Goal: Task Accomplishment & Management: Use online tool/utility

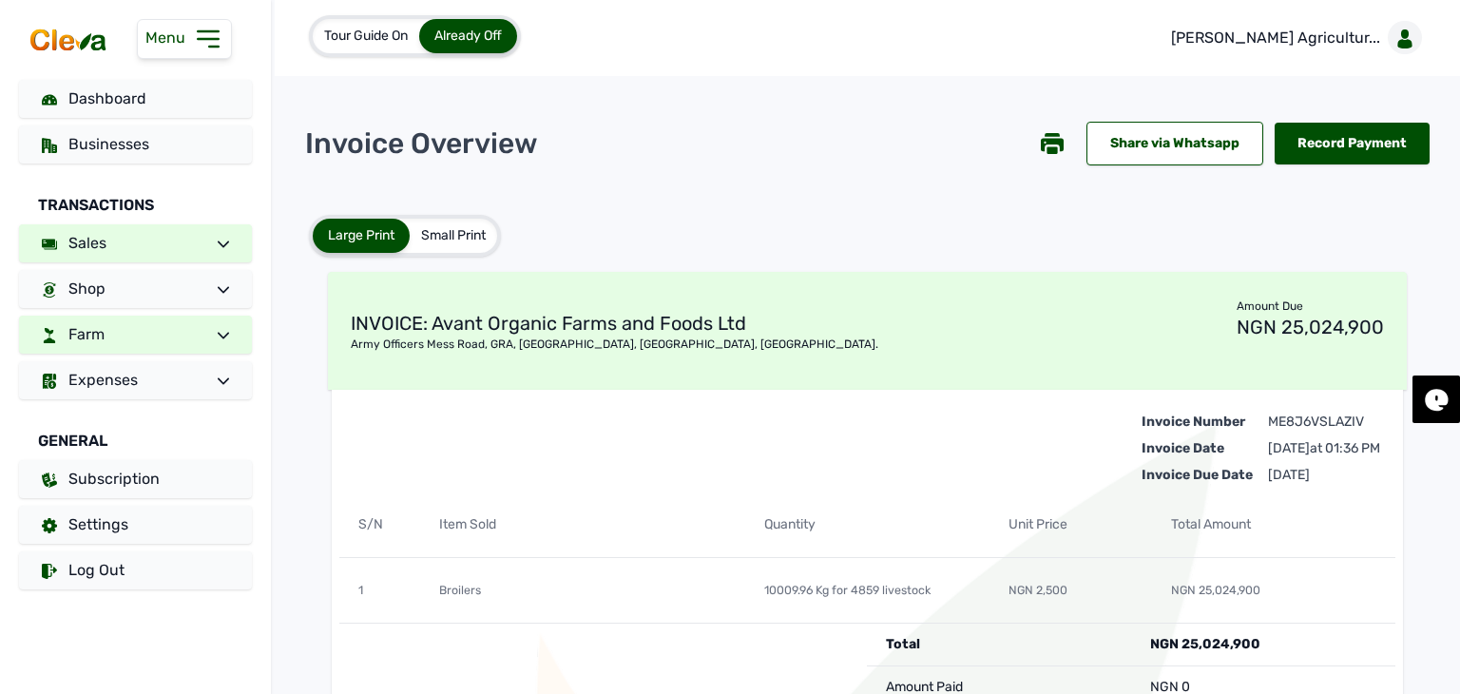
click at [148, 334] on link "Farm" at bounding box center [135, 335] width 233 height 38
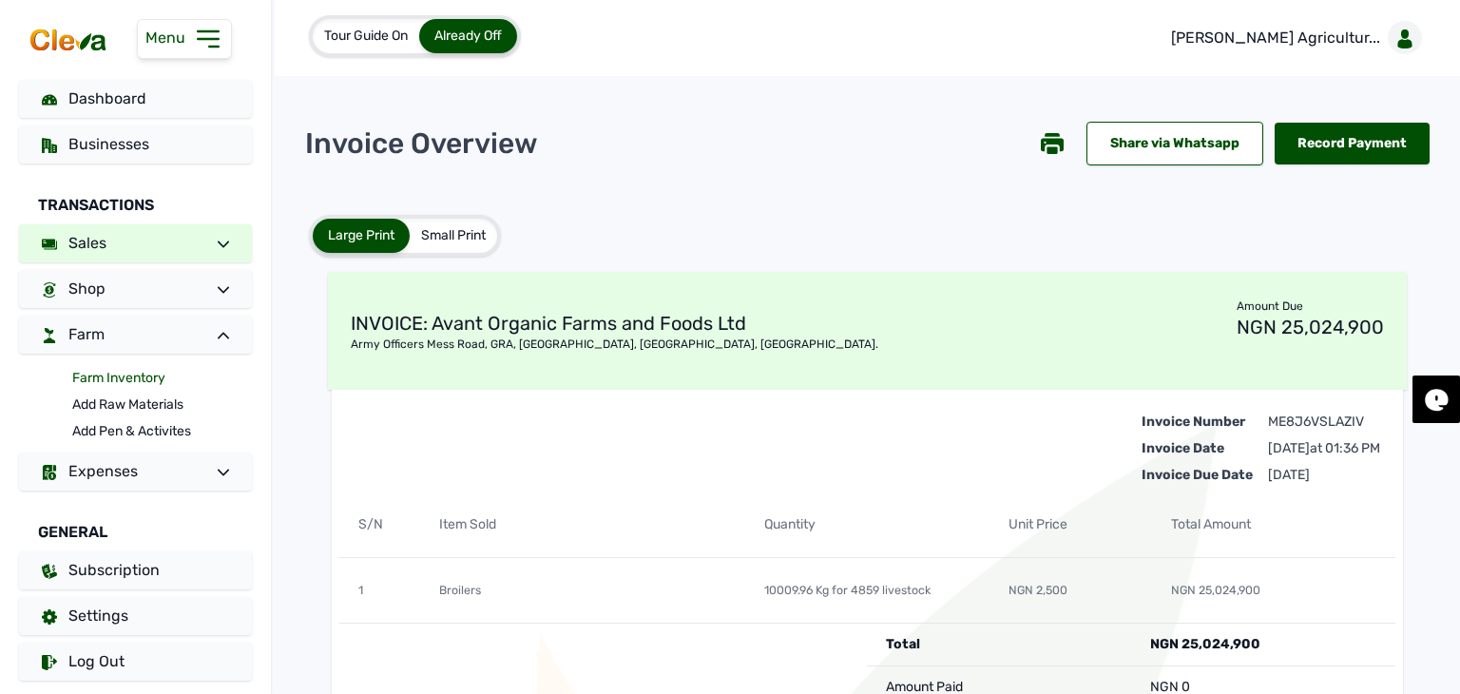
click at [135, 377] on link "Farm Inventory" at bounding box center [162, 378] width 180 height 27
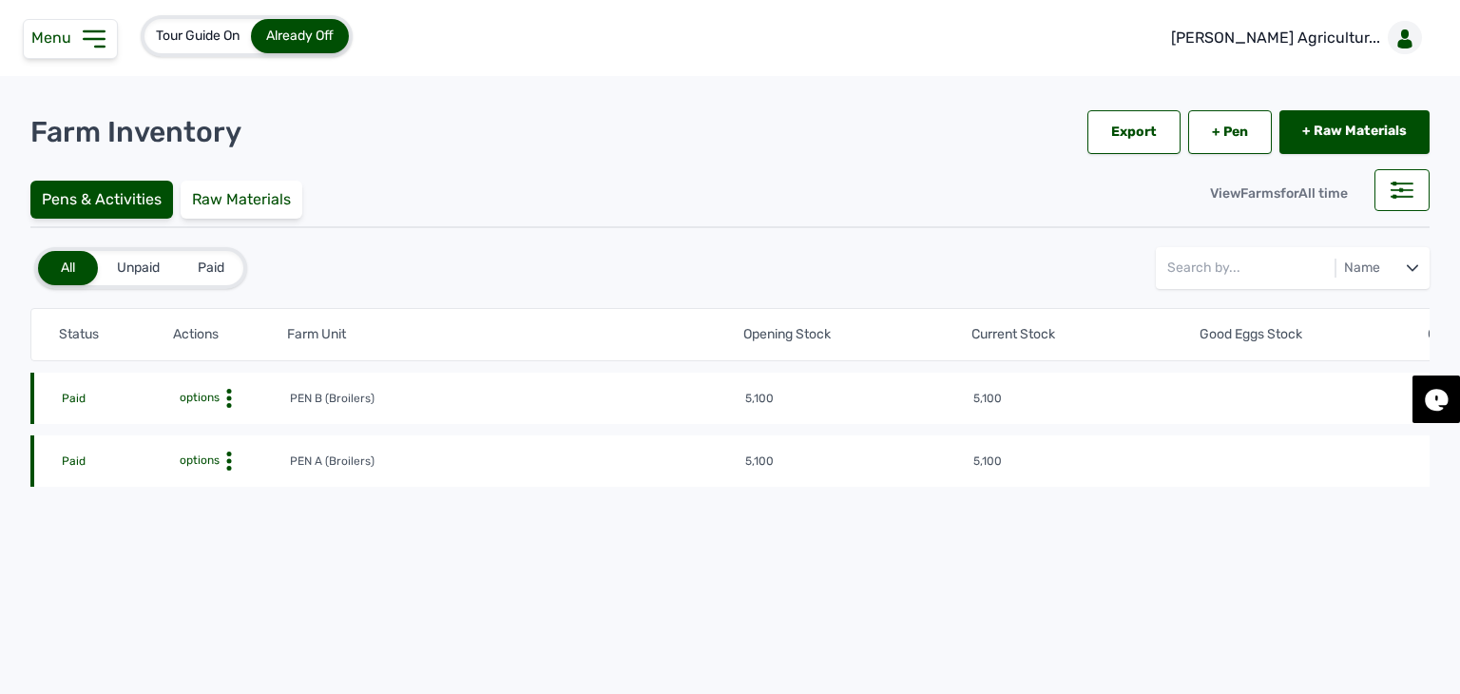
click at [221, 408] on icon at bounding box center [229, 398] width 19 height 19
click at [226, 485] on div "Farm Activities" at bounding box center [219, 490] width 135 height 23
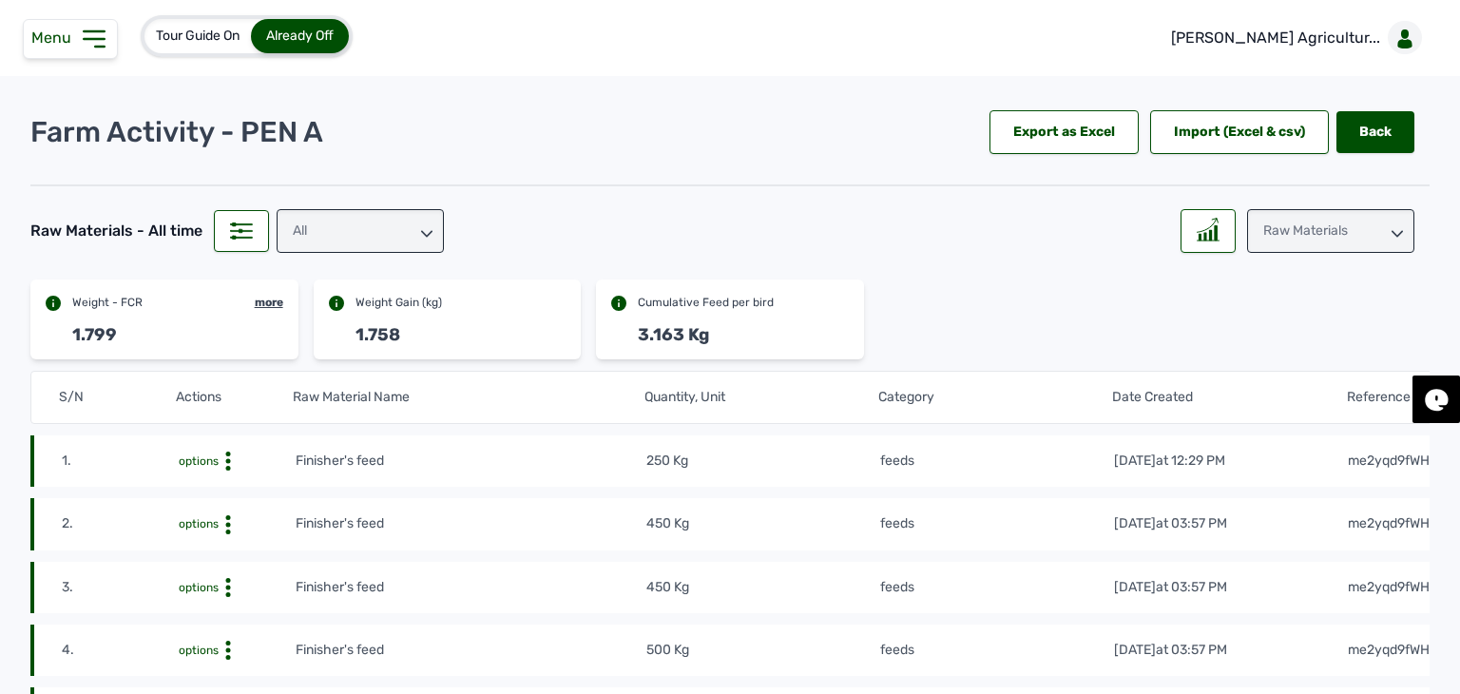
click at [361, 233] on div "All" at bounding box center [360, 231] width 167 height 44
click at [338, 333] on div "feeds" at bounding box center [360, 350] width 167 height 34
click at [1212, 219] on polyline at bounding box center [1215, 221] width 6 height 5
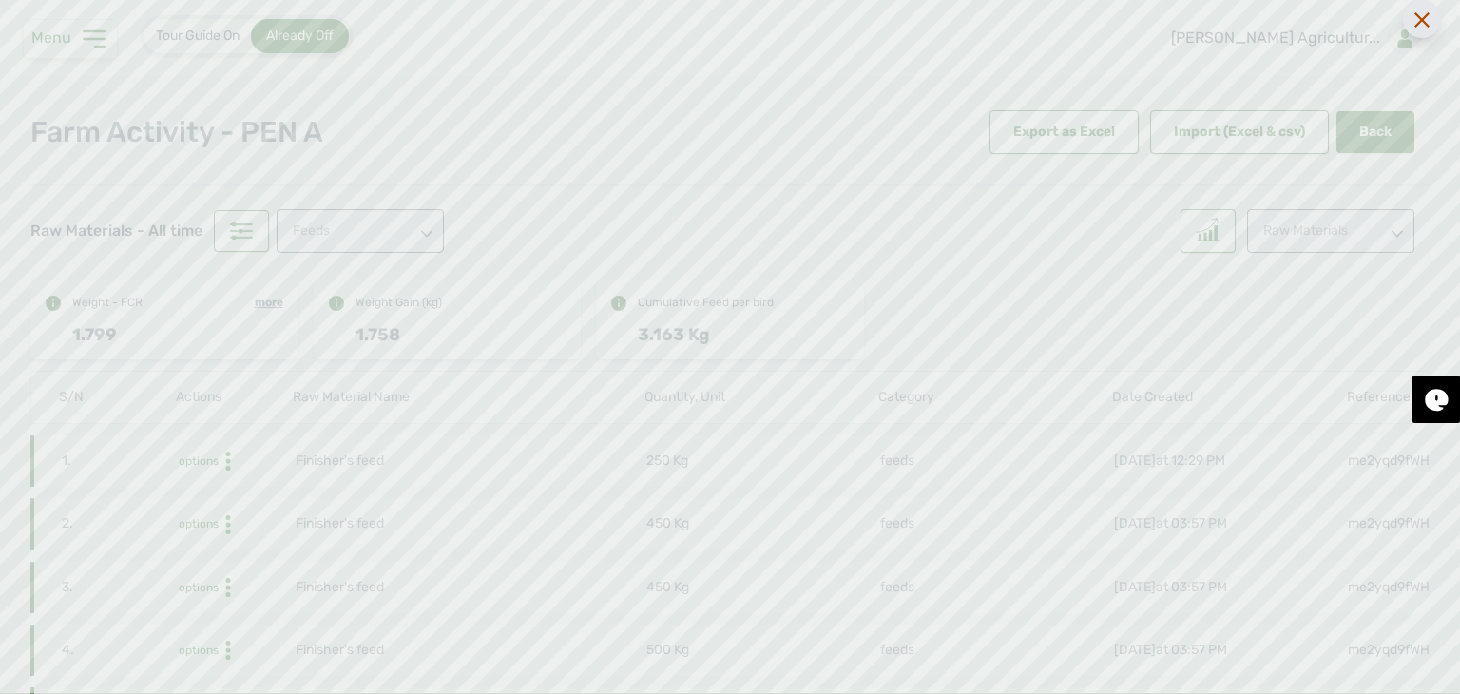
click at [1415, 29] on div at bounding box center [1422, 19] width 38 height 38
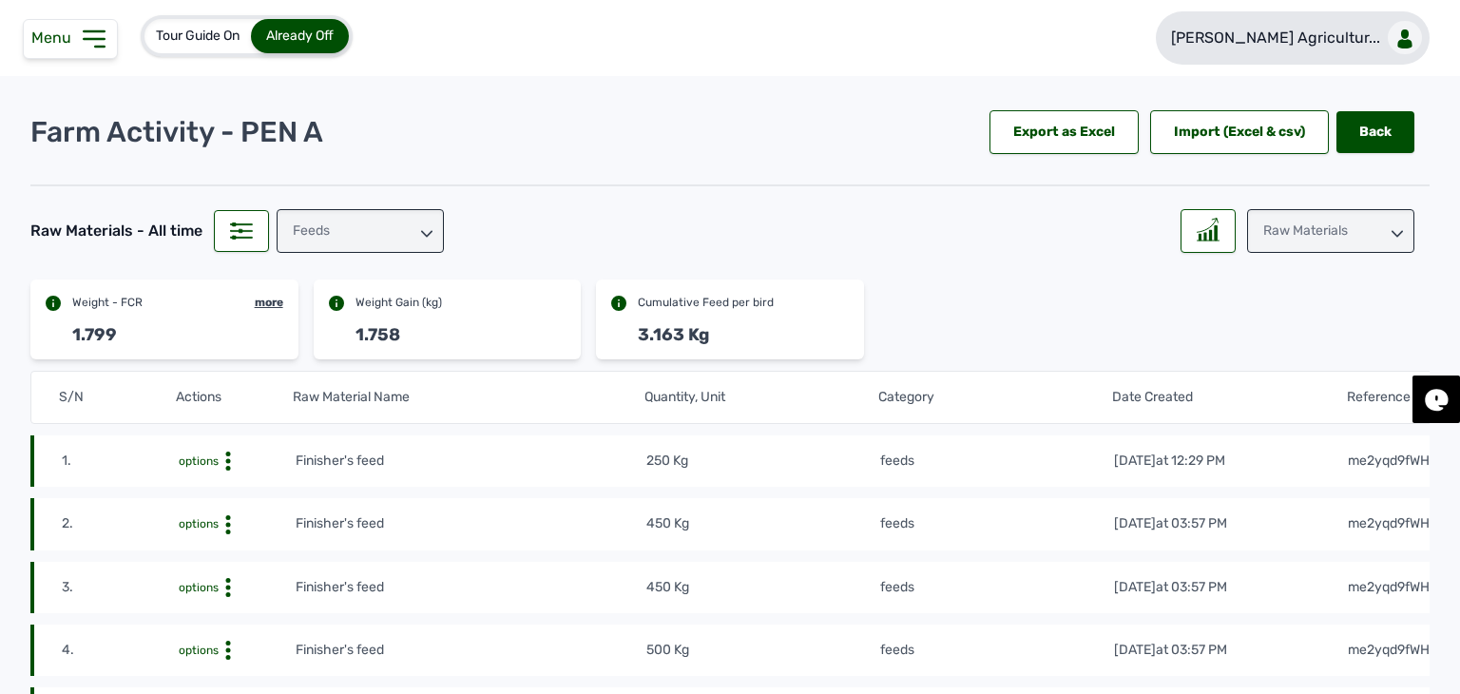
click at [1309, 37] on p "Rena Agricultur..." at bounding box center [1275, 38] width 209 height 23
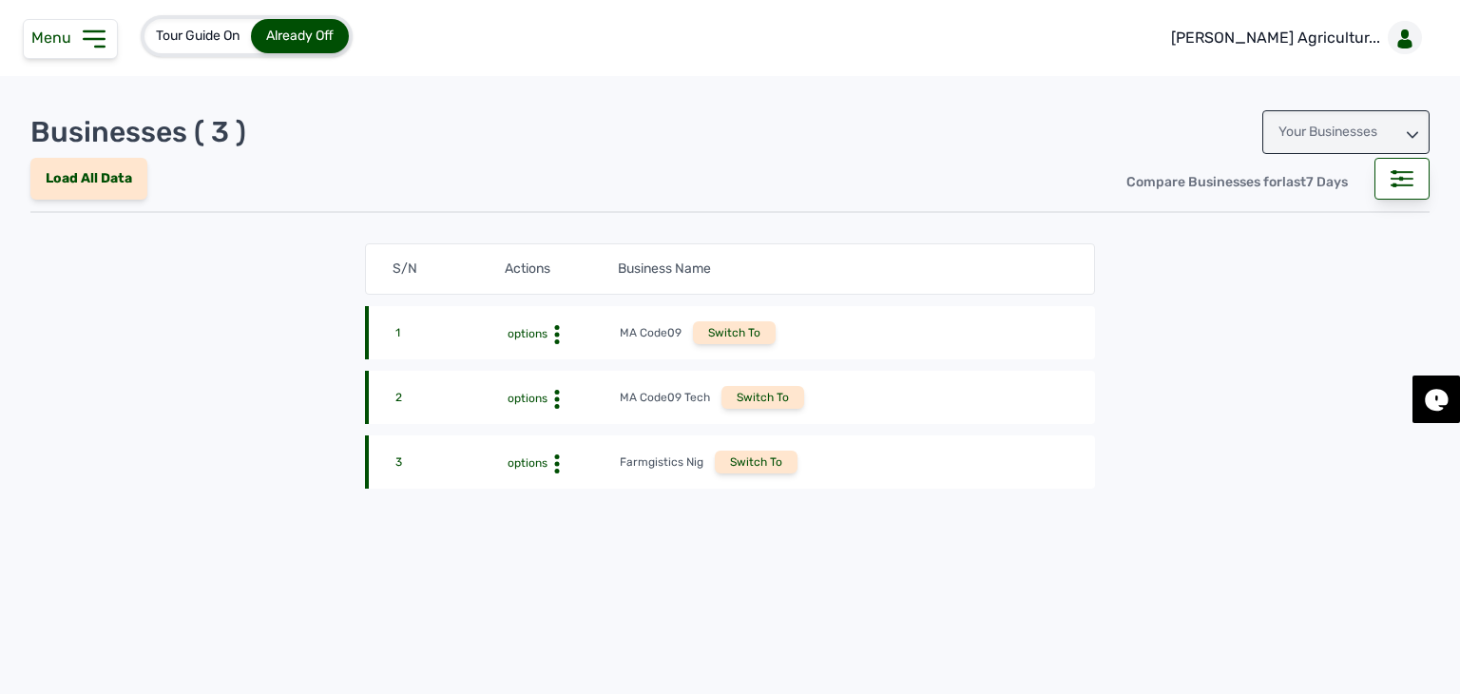
click at [1314, 141] on div "Your Businesses" at bounding box center [1345, 132] width 167 height 44
click at [1308, 210] on div "Invitations" at bounding box center [1345, 217] width 167 height 34
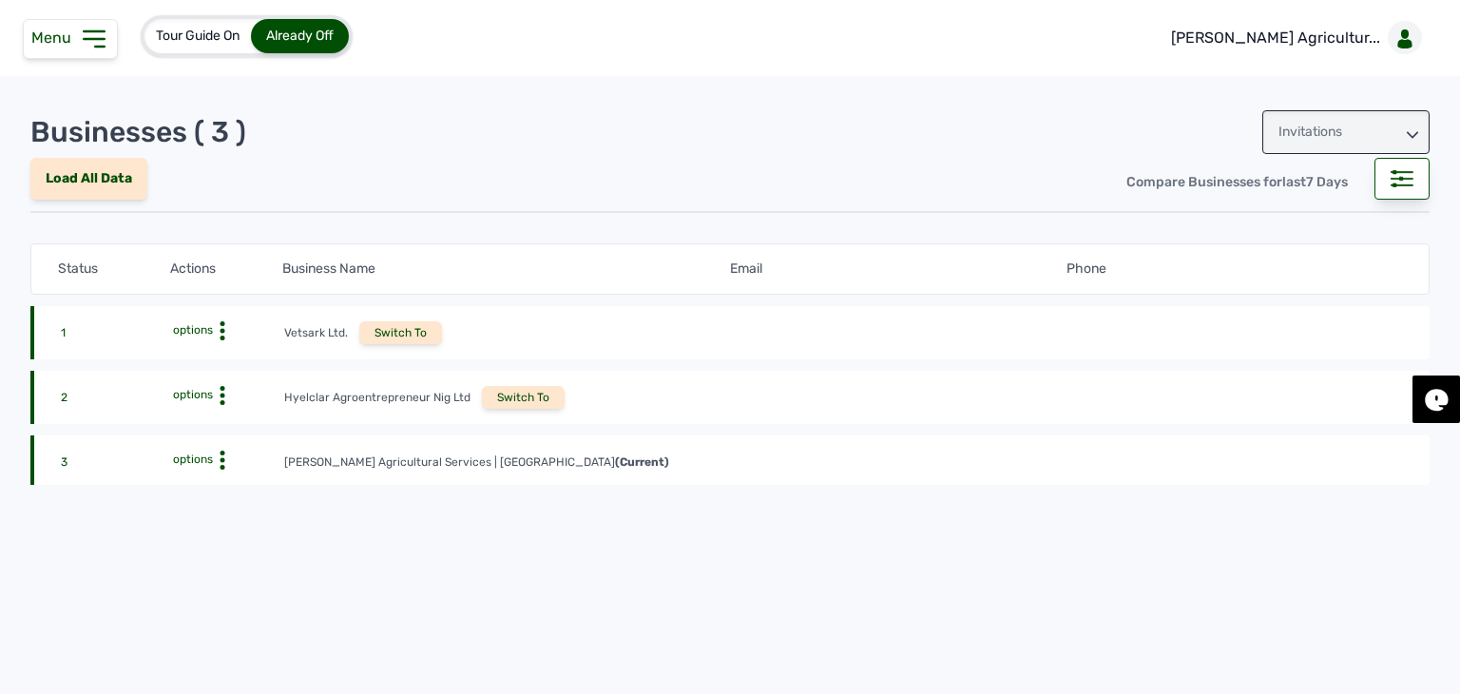
click at [532, 401] on div "Switch To" at bounding box center [523, 397] width 83 height 23
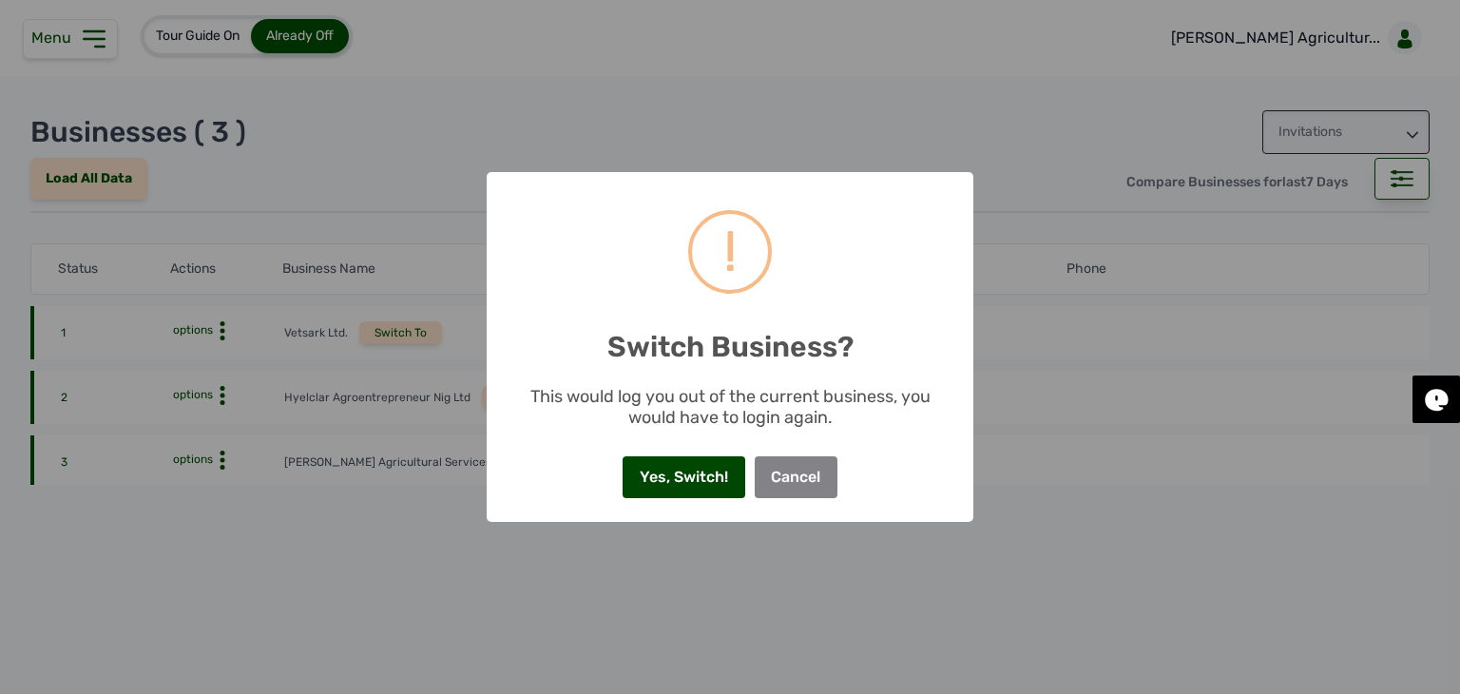
click at [657, 462] on button "Yes, Switch!" at bounding box center [684, 477] width 122 height 42
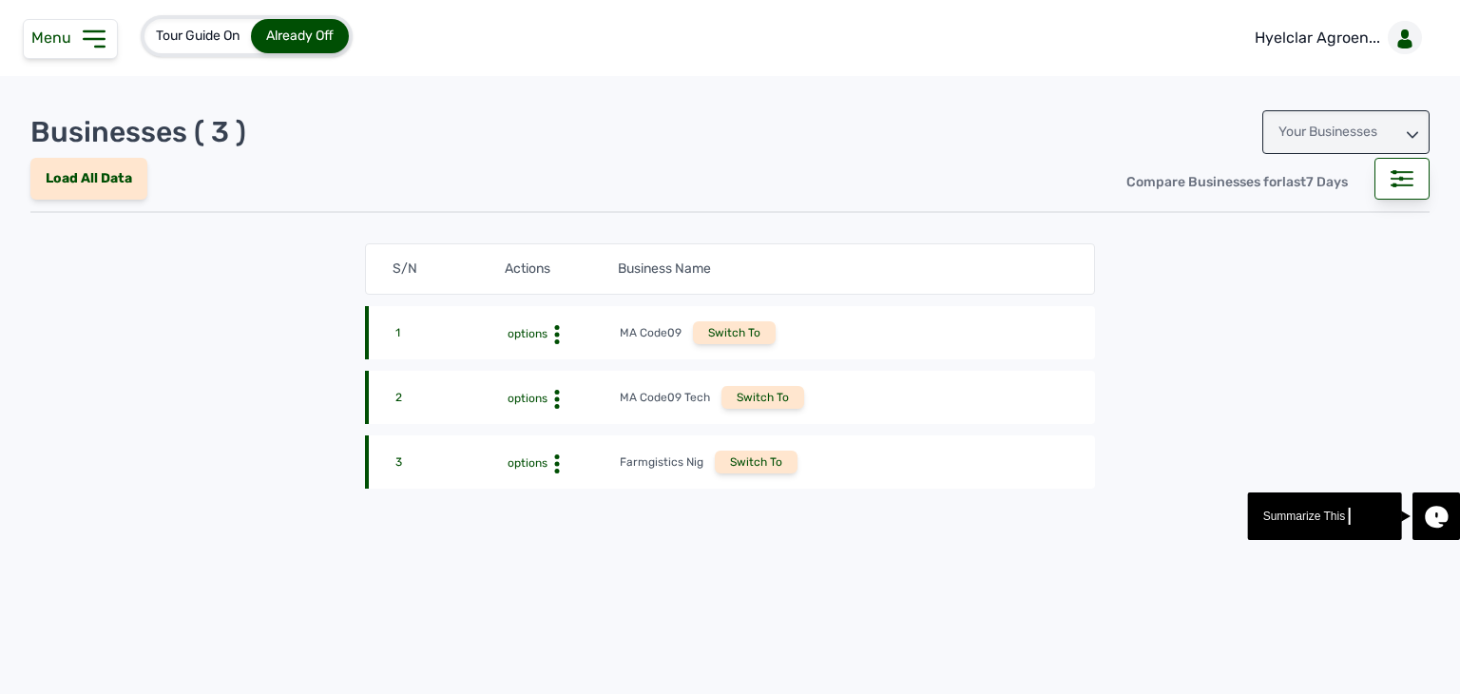
click at [91, 39] on icon at bounding box center [94, 38] width 20 height 15
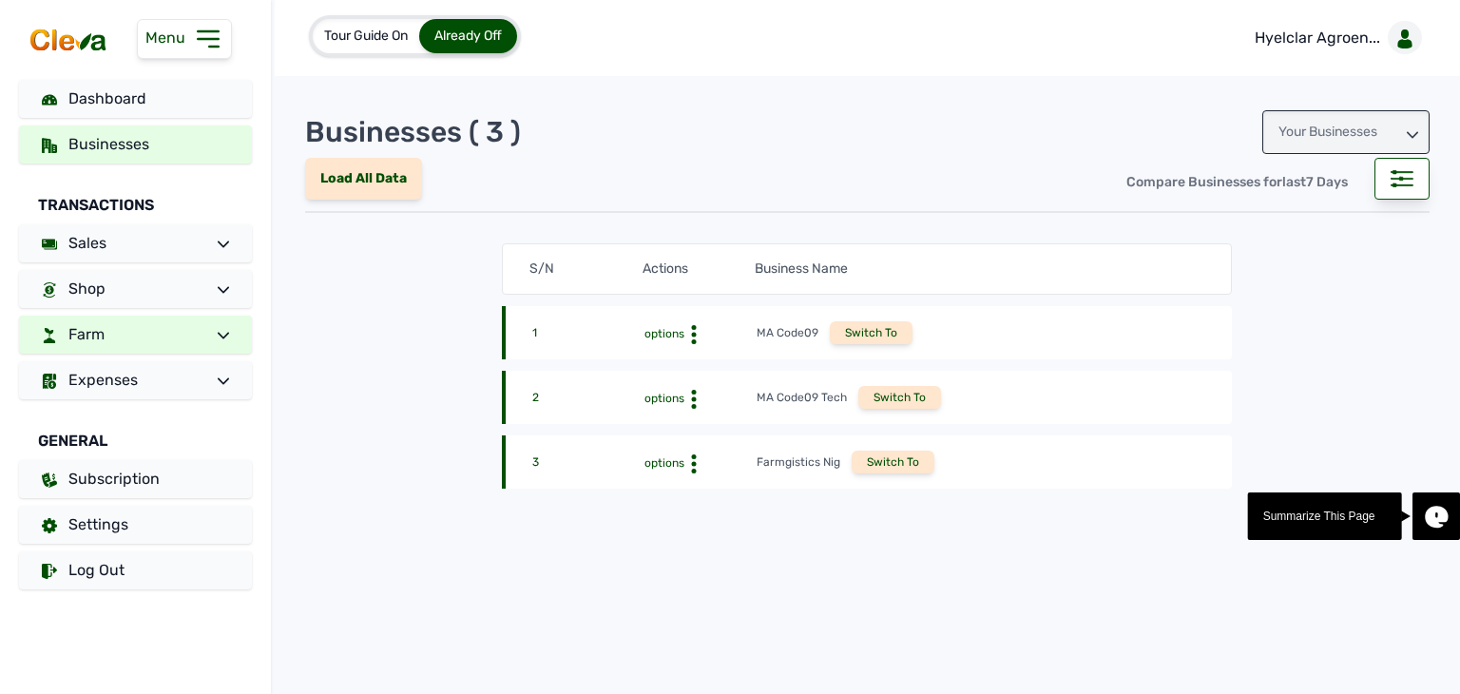
click at [160, 325] on link "Farm" at bounding box center [135, 335] width 233 height 38
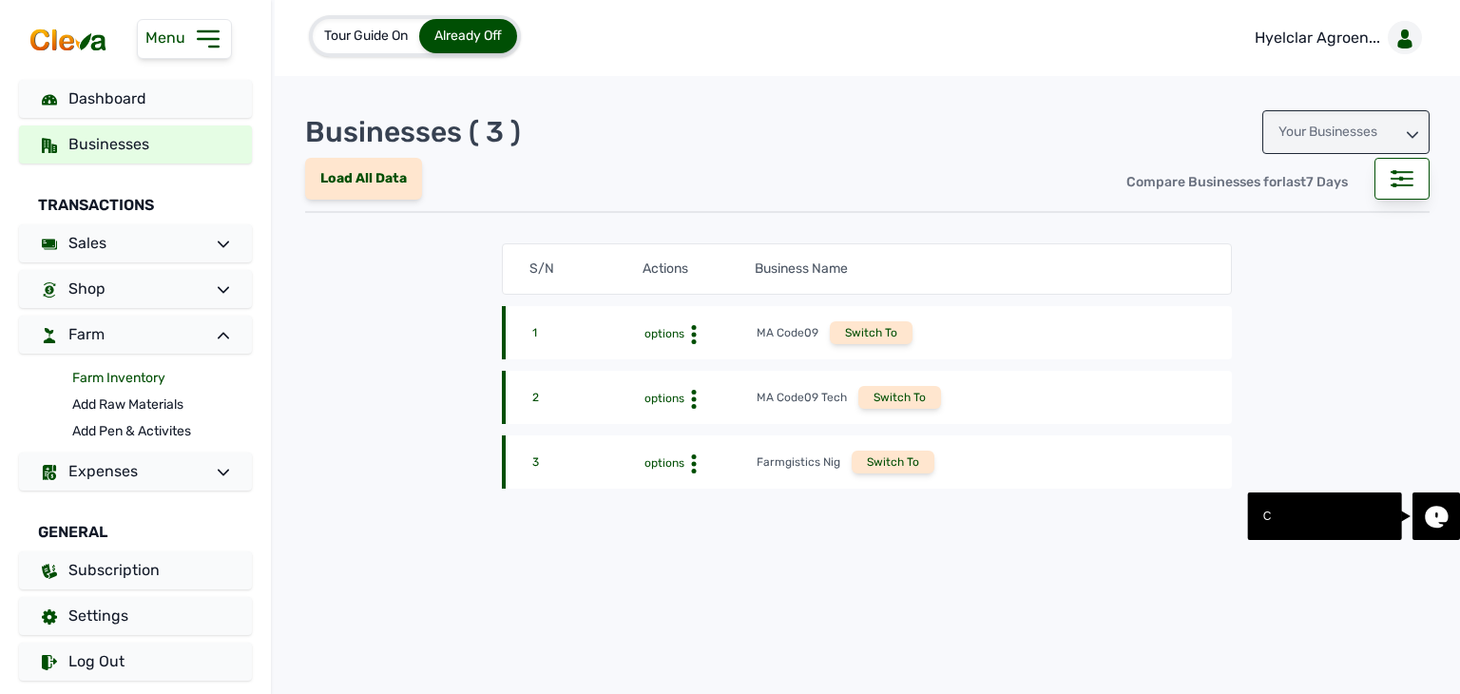
click at [122, 384] on link "Farm Inventory" at bounding box center [162, 378] width 180 height 27
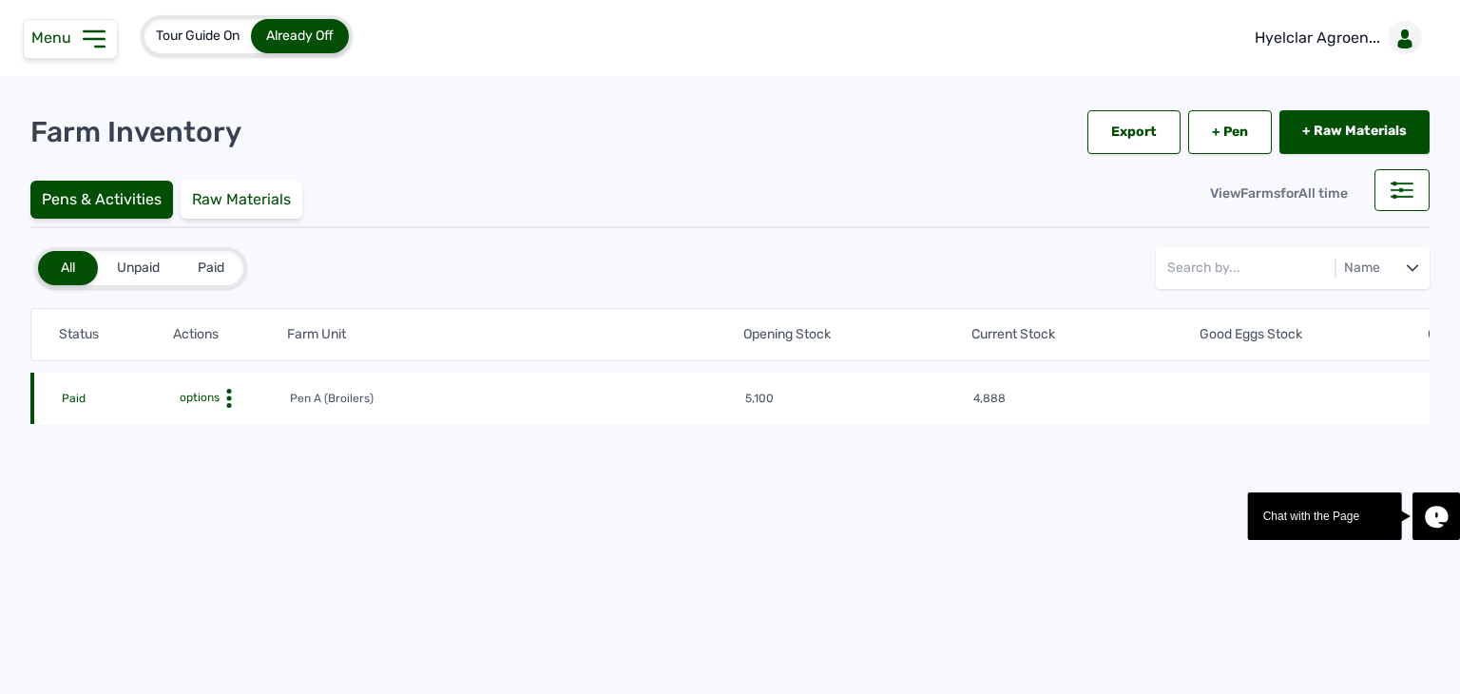
click at [196, 403] on div "options" at bounding box center [232, 398] width 112 height 19
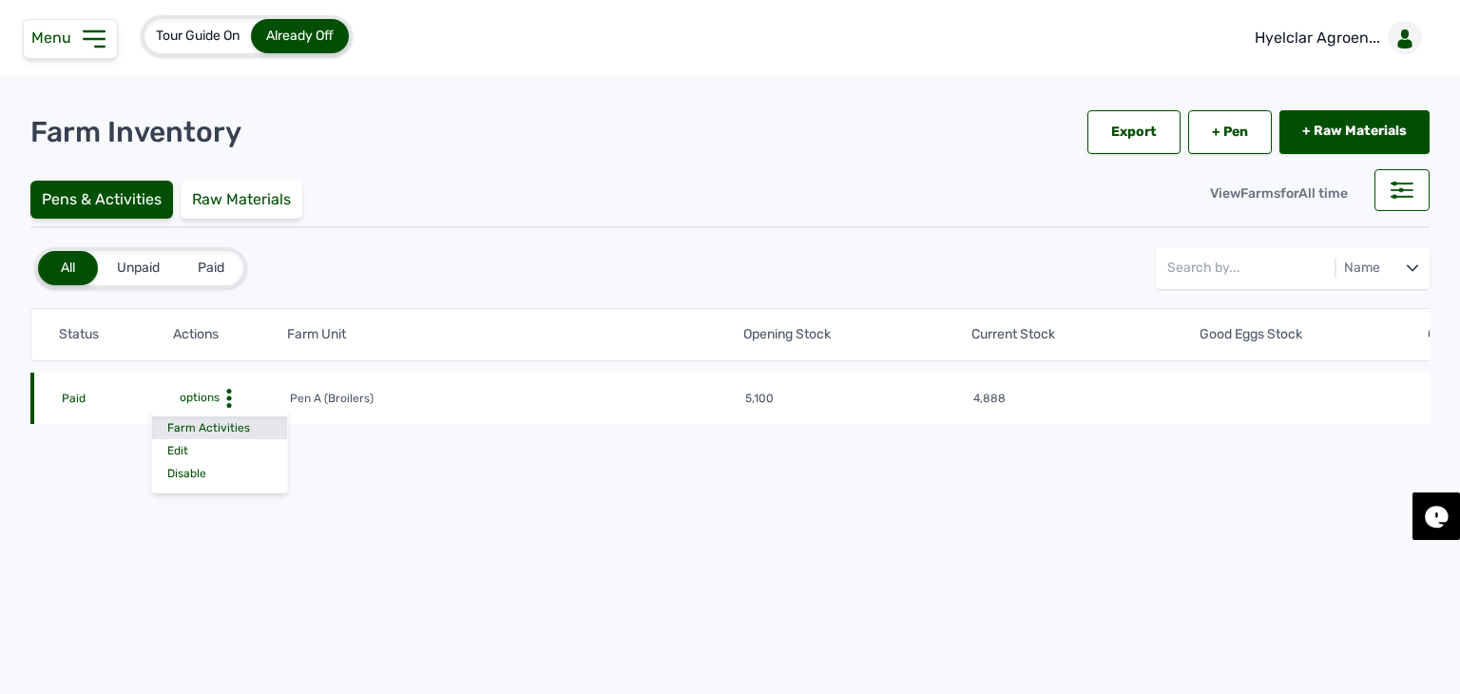
click at [197, 427] on div "Farm Activities" at bounding box center [219, 427] width 135 height 23
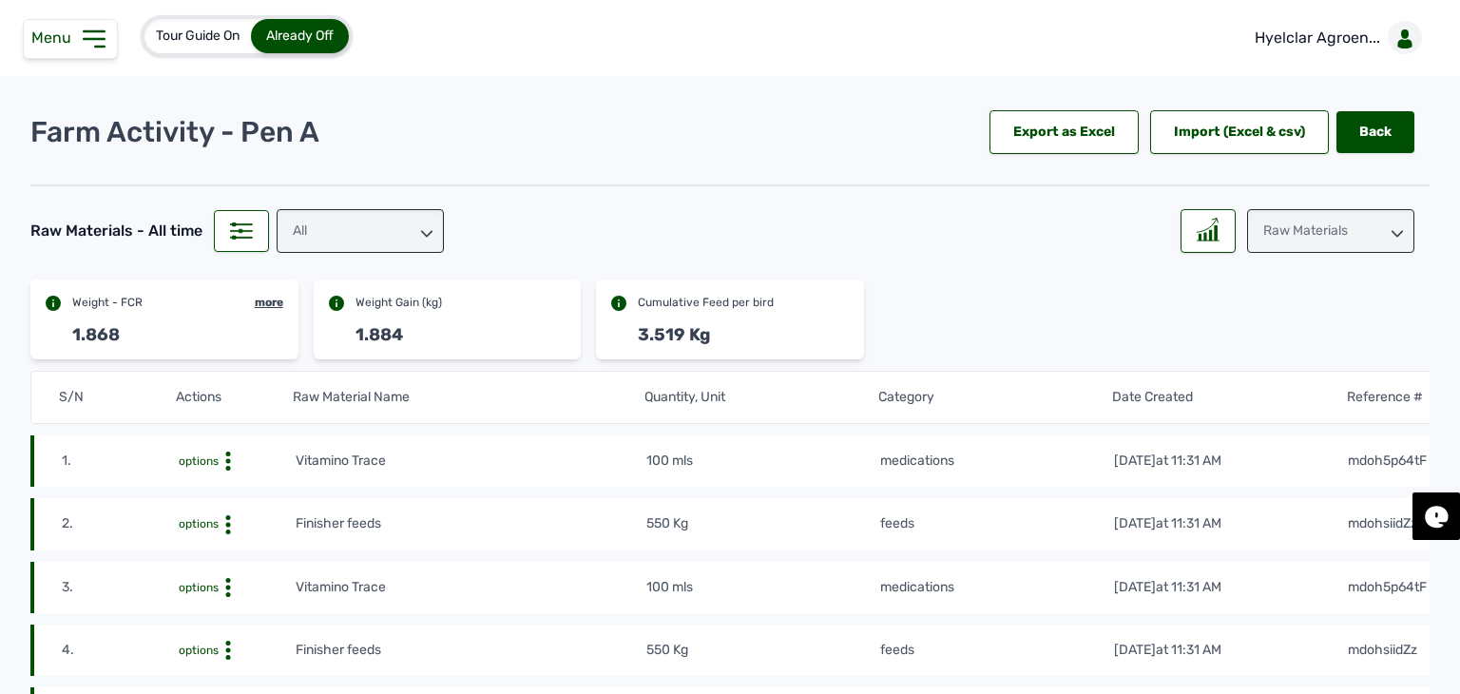
click at [369, 237] on div "All" at bounding box center [360, 231] width 167 height 44
click at [347, 333] on div "feeds" at bounding box center [360, 350] width 167 height 34
click at [1201, 225] on icon at bounding box center [1206, 225] width 19 height 13
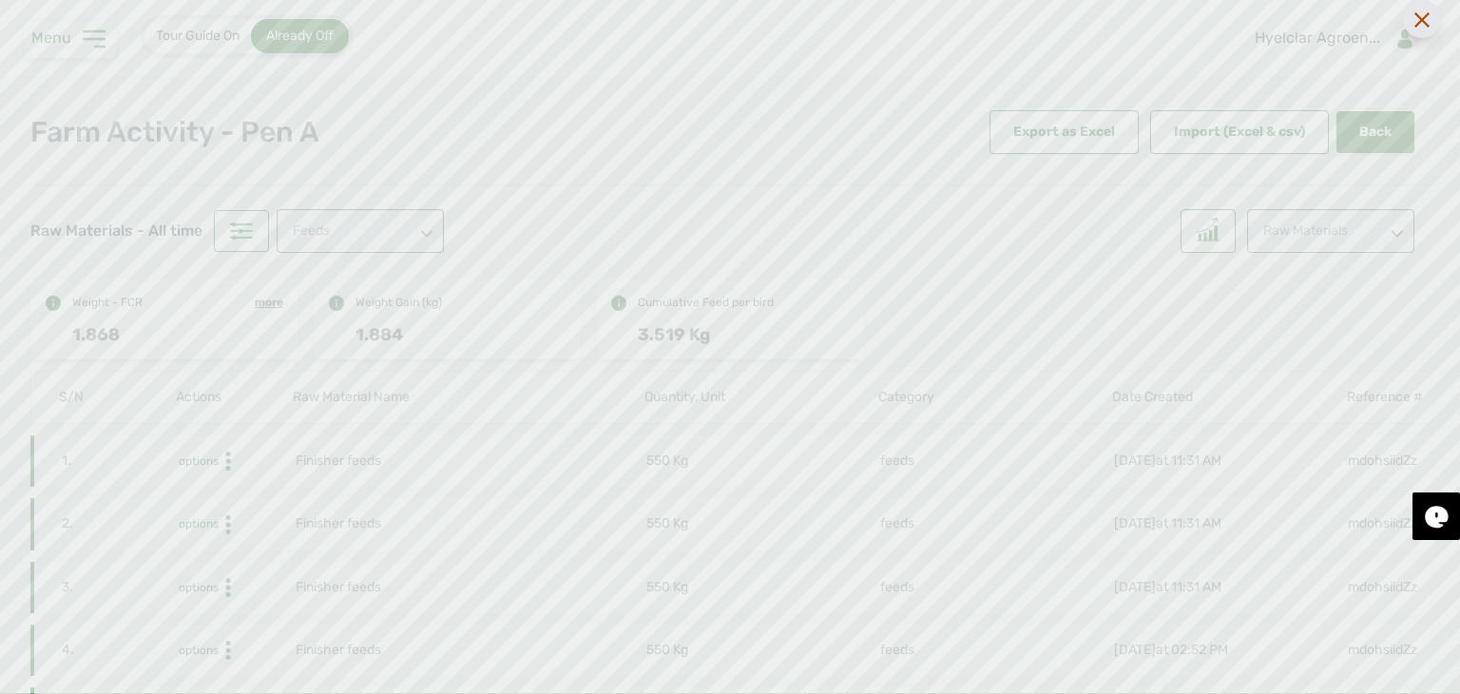
click at [1427, 13] on icon at bounding box center [1421, 19] width 15 height 15
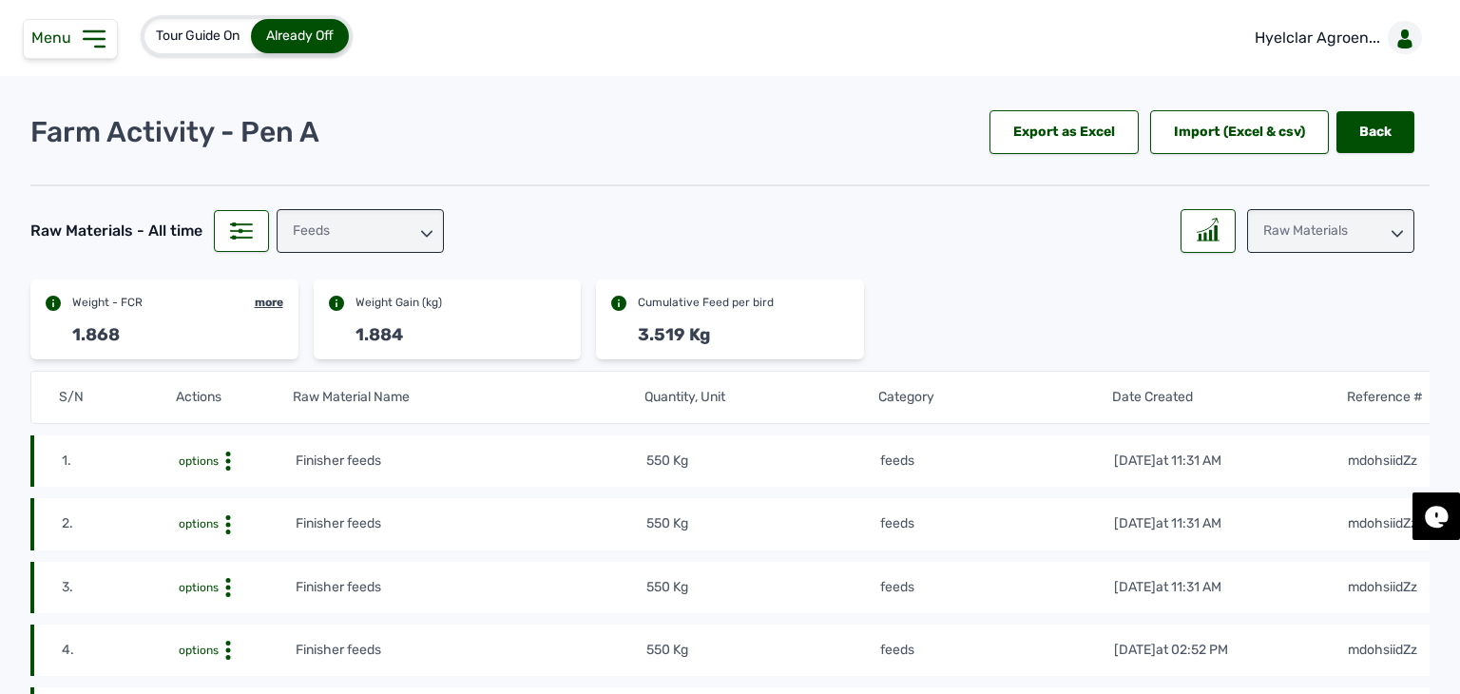
click at [1296, 232] on div "Raw Materials" at bounding box center [1330, 231] width 167 height 44
click at [1275, 333] on div "Weight" at bounding box center [1330, 350] width 167 height 34
